Goal: Task Accomplishment & Management: Manage account settings

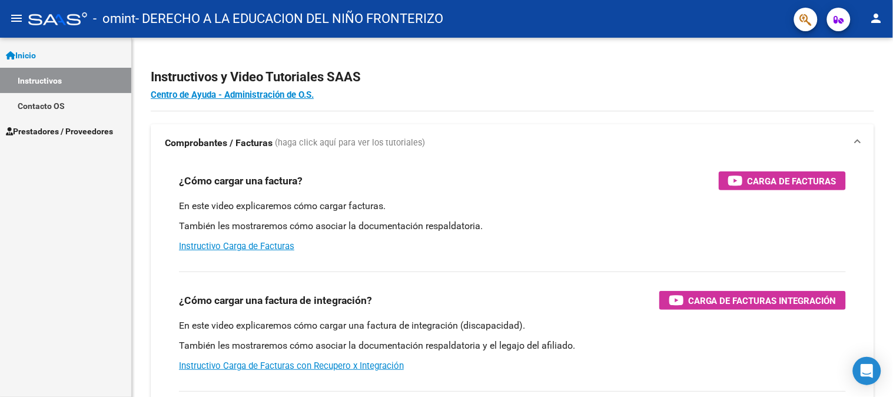
click at [71, 133] on span "Prestadores / Proveedores" at bounding box center [59, 131] width 107 height 13
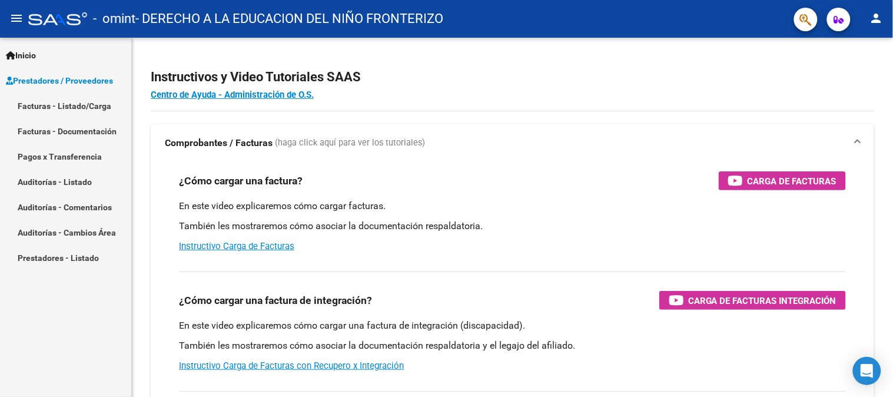
click at [73, 101] on link "Facturas - Listado/Carga" at bounding box center [65, 105] width 131 height 25
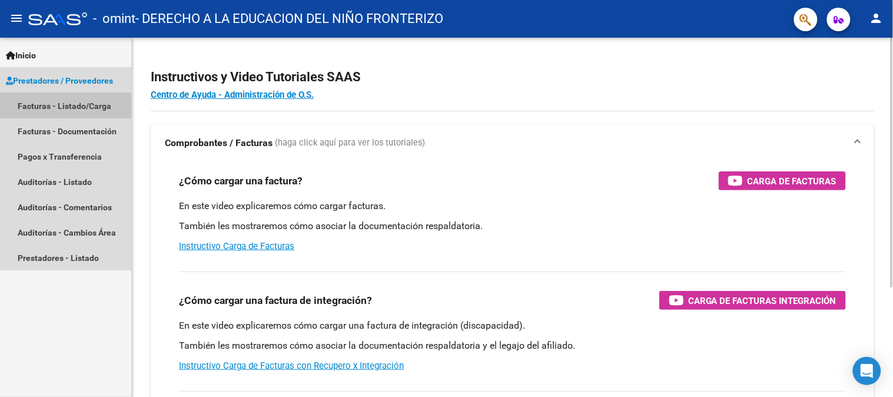
click at [67, 110] on link "Facturas - Listado/Carga" at bounding box center [65, 105] width 131 height 25
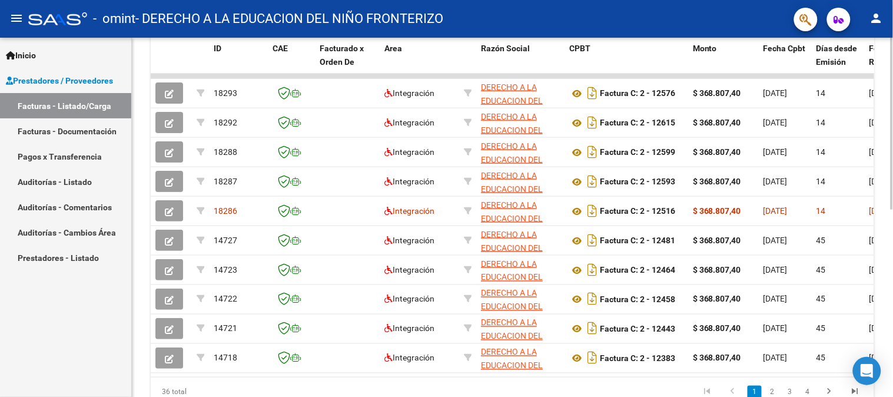
scroll to position [357, 0]
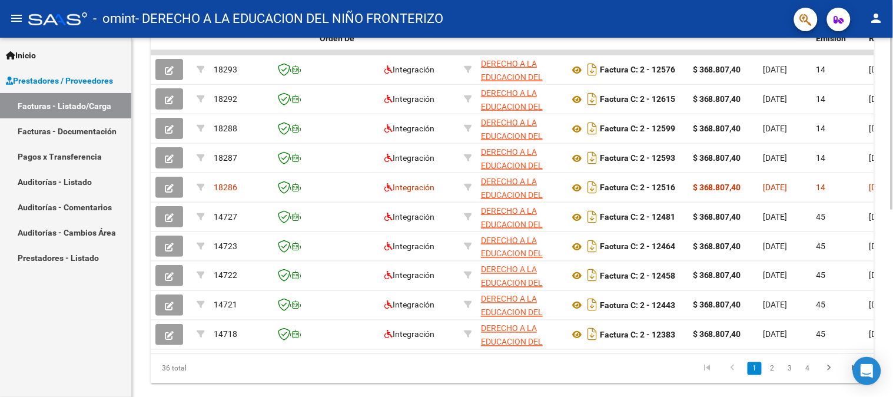
click at [893, 194] on div at bounding box center [892, 217] width 3 height 359
drag, startPoint x: 303, startPoint y: 360, endPoint x: 345, endPoint y: 360, distance: 42.4
click at [345, 360] on div "ID CAE Facturado x Orden De Area Razón Social CPBT Monto Fecha Cpbt Días desde …" at bounding box center [513, 197] width 724 height 371
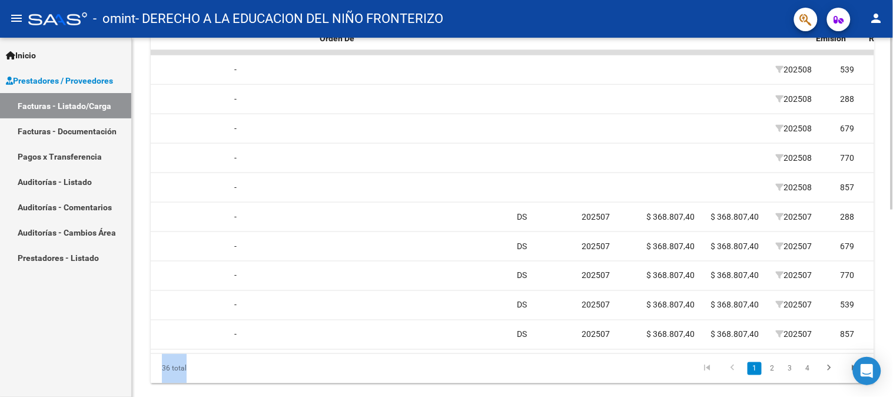
scroll to position [0, 0]
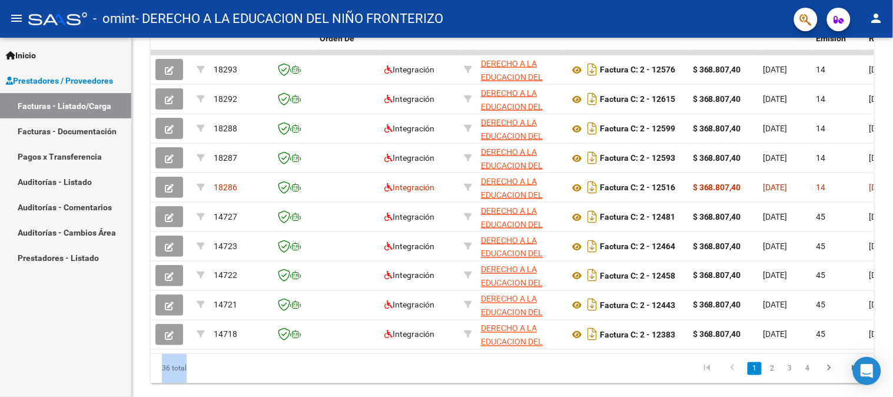
click at [876, 22] on mat-icon "person" at bounding box center [877, 18] width 14 height 14
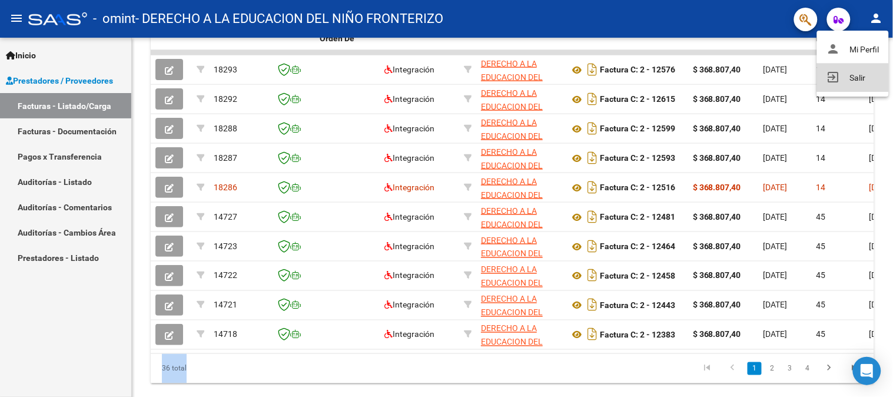
click at [817, 78] on button "exit_to_app Salir" at bounding box center [853, 78] width 72 height 28
